Goal: Task Accomplishment & Management: Complete application form

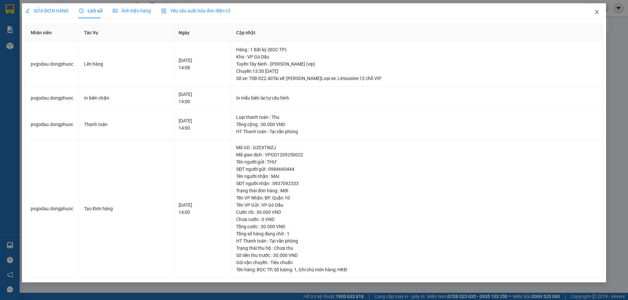
click at [595, 13] on icon "close" at bounding box center [596, 11] width 5 height 5
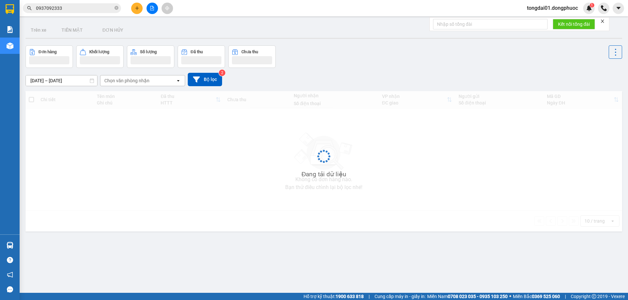
click at [73, 5] on input "0937092333" at bounding box center [74, 8] width 77 height 7
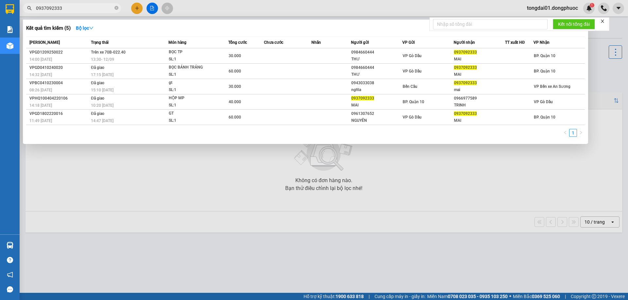
click at [74, 5] on input "0937092333" at bounding box center [74, 8] width 77 height 7
drag, startPoint x: 73, startPoint y: 9, endPoint x: 32, endPoint y: 12, distance: 40.6
click at [32, 12] on span "0937092333" at bounding box center [72, 8] width 98 height 10
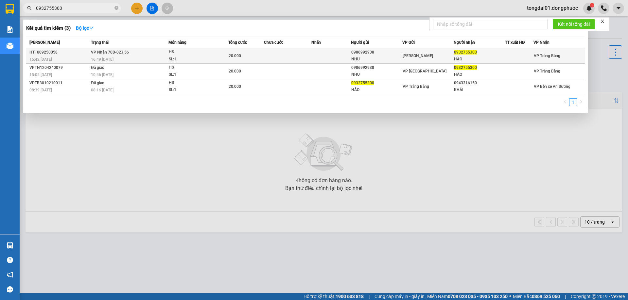
type input "0932755300"
click at [146, 60] on div "16:49 [DATE]" at bounding box center [129, 59] width 77 height 7
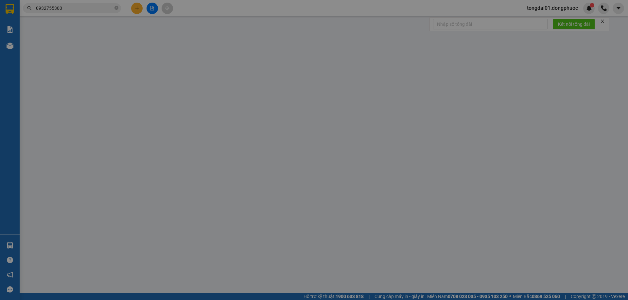
type input "0986992938"
type input "NHU"
type input "0932755300"
type input "HÀO"
type input "20.000"
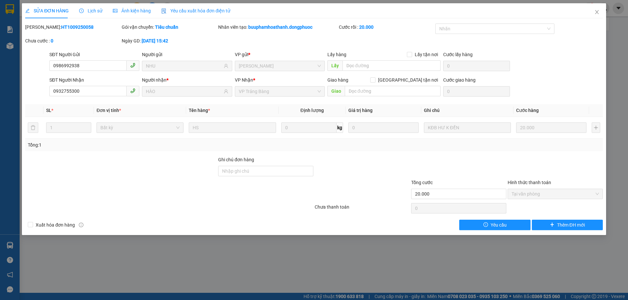
click at [90, 10] on span "Lịch sử" at bounding box center [90, 10] width 23 height 5
